Goal: Navigation & Orientation: Find specific page/section

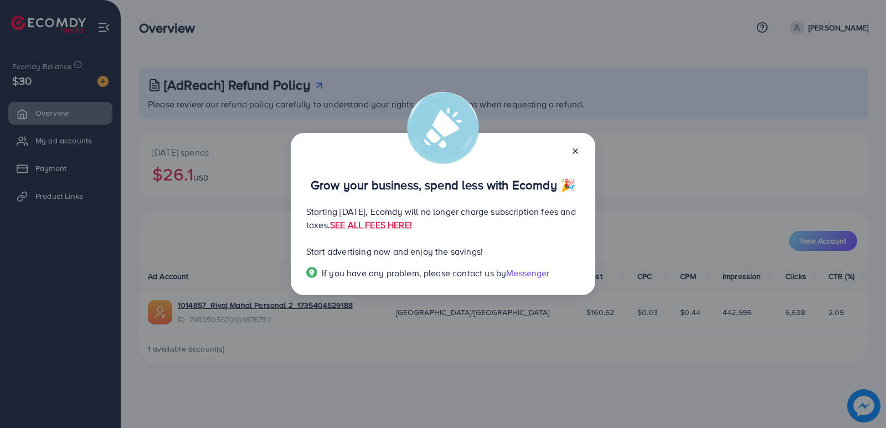
click at [577, 152] on icon at bounding box center [575, 151] width 9 height 9
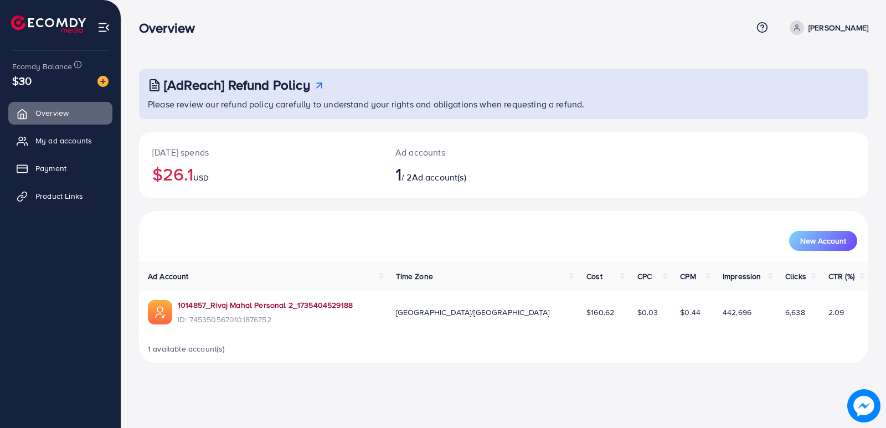
click at [288, 302] on link "1014857_Rivaj Mahal Personal 2_1735404529188" at bounding box center [265, 305] width 175 height 11
click at [53, 195] on span "Product Links" at bounding box center [62, 196] width 48 height 11
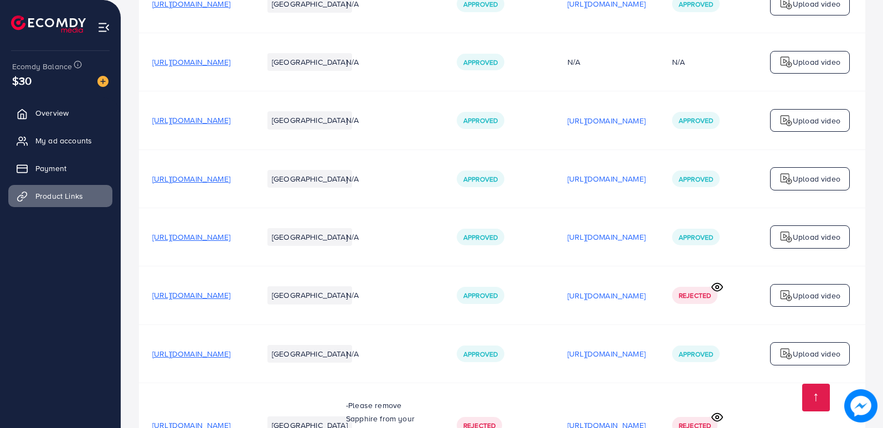
scroll to position [386, 0]
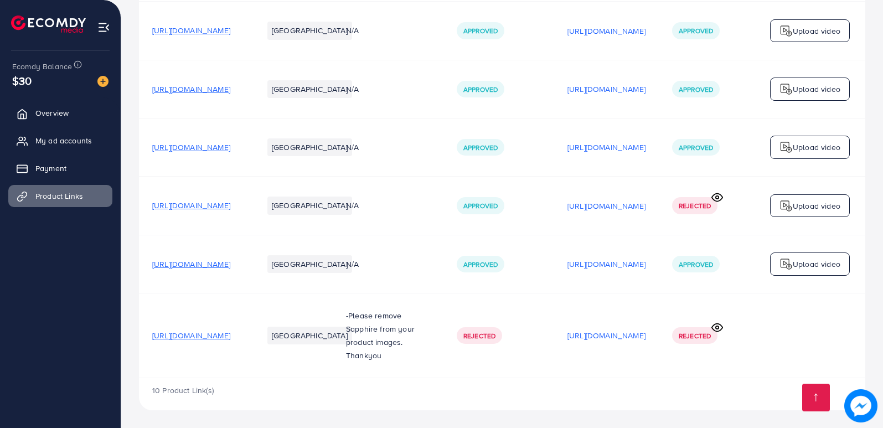
drag, startPoint x: 256, startPoint y: 261, endPoint x: 238, endPoint y: 262, distance: 18.9
click at [230, 262] on span "[URL][DOMAIN_NAME]" at bounding box center [191, 264] width 78 height 11
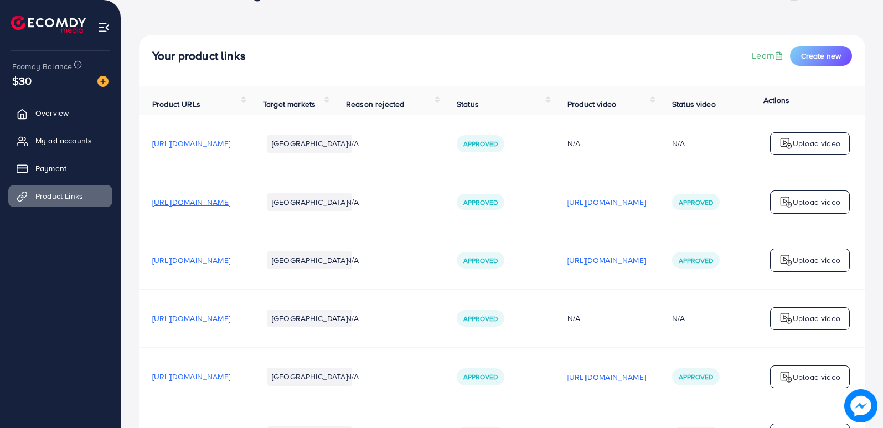
scroll to position [0, 0]
